Goal: Task Accomplishment & Management: Complete application form

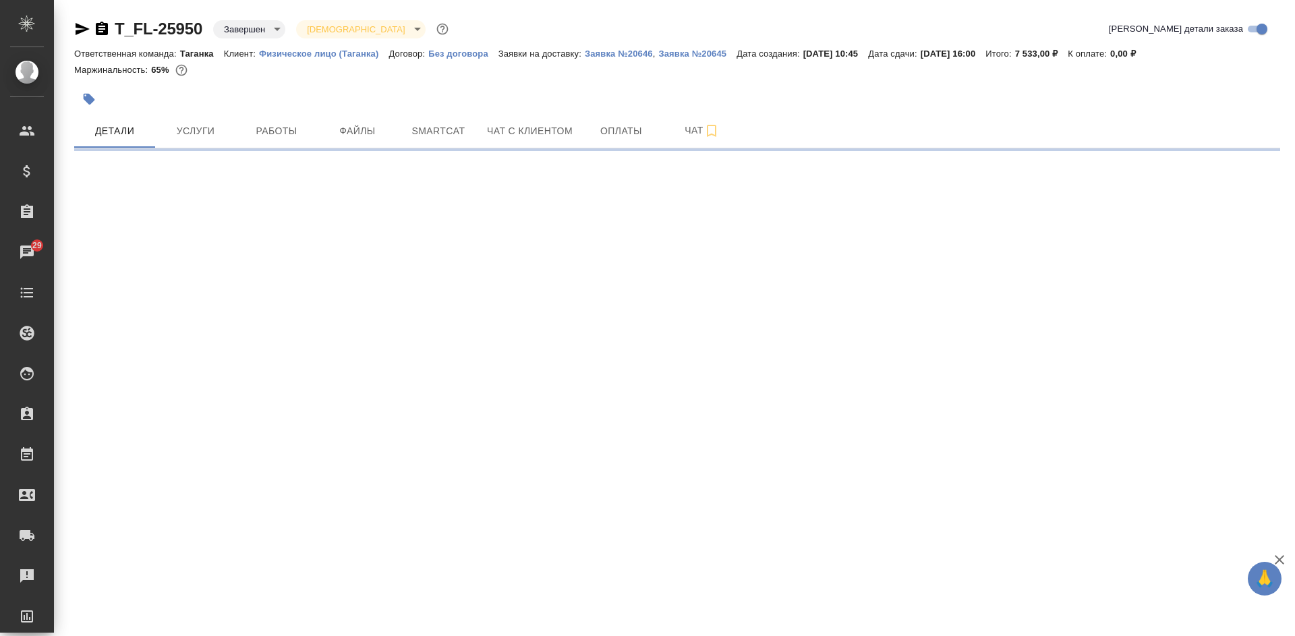
select select "RU"
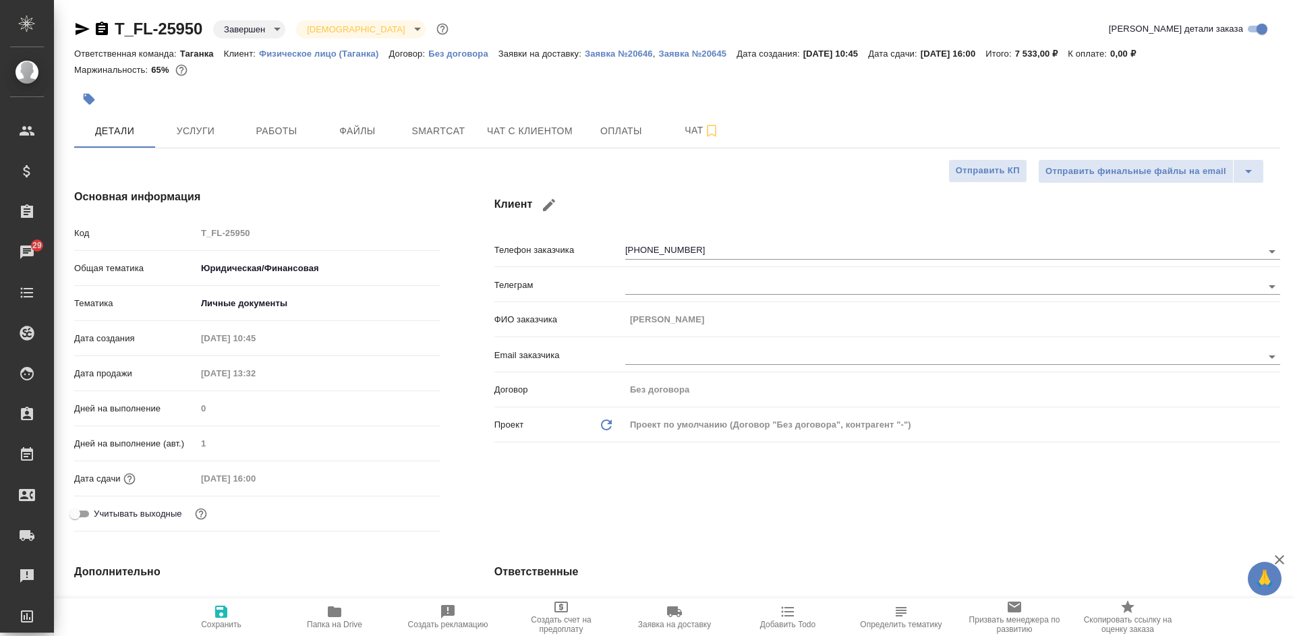
type textarea "x"
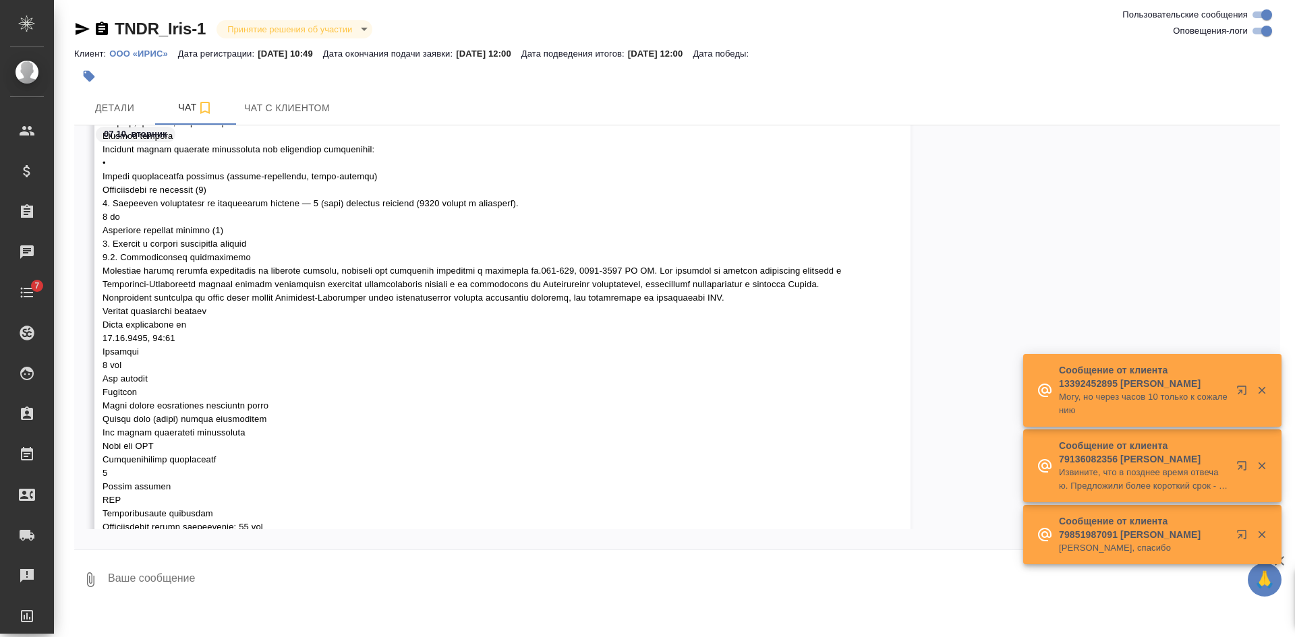
scroll to position [603, 0]
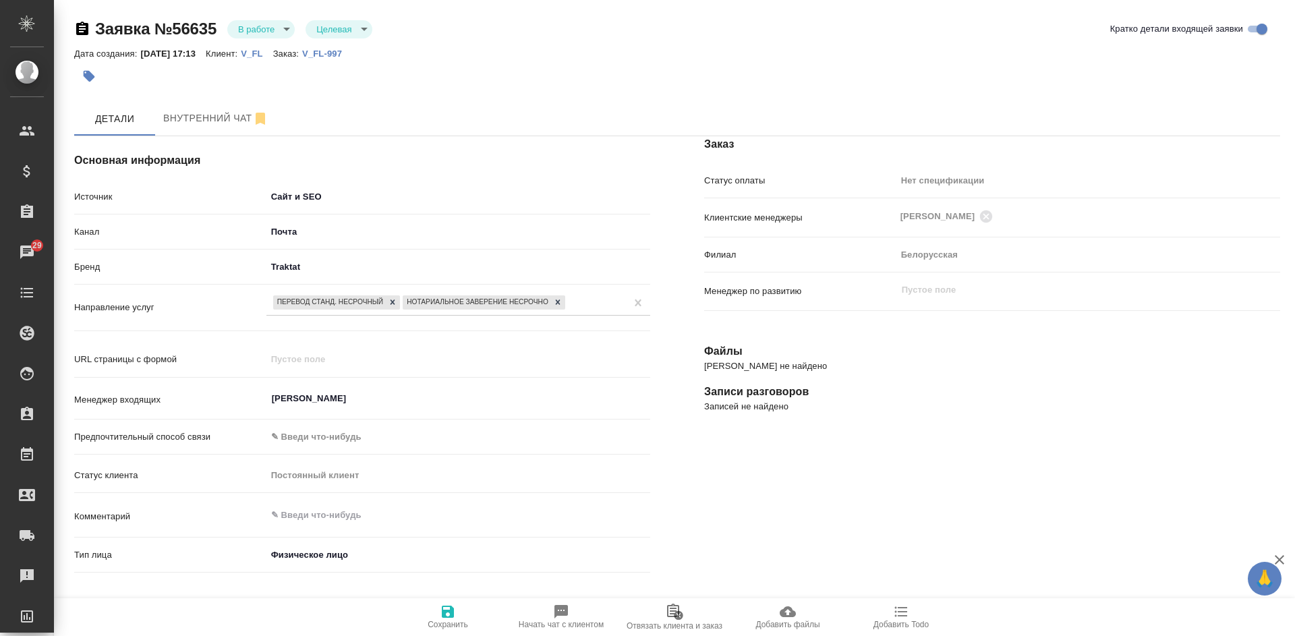
select select "RU"
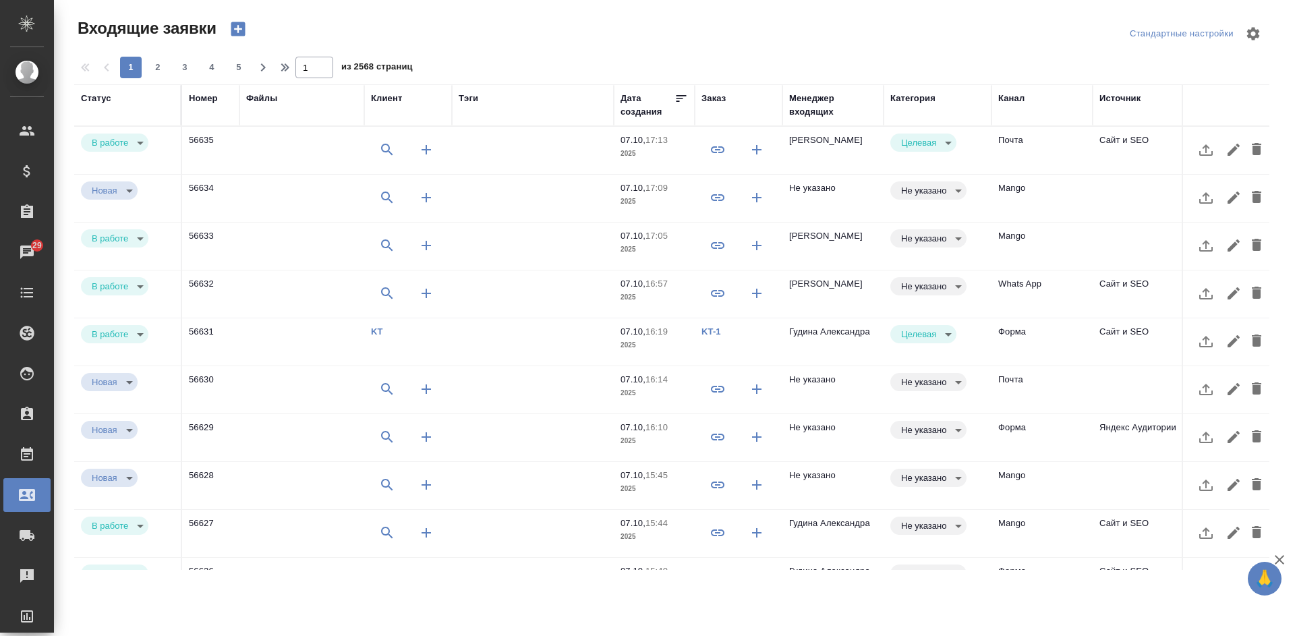
select select "RU"
